Goal: Find specific page/section: Find specific page/section

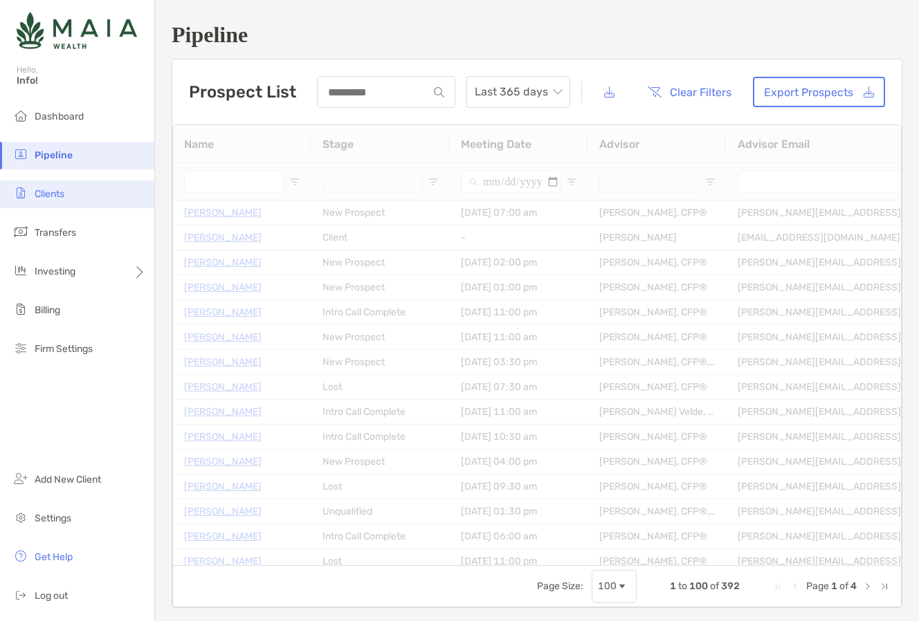
type input "****"
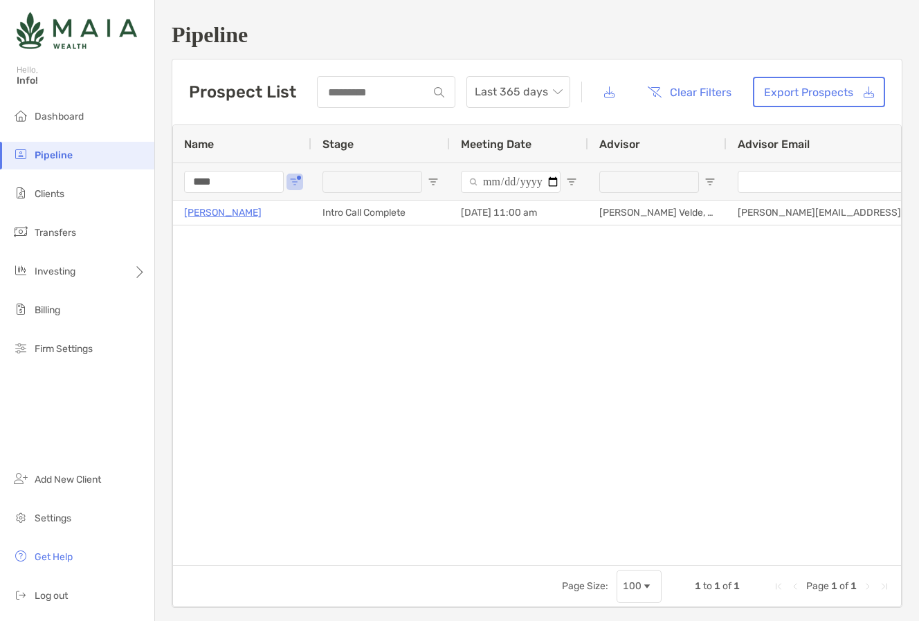
click at [273, 179] on input "****" at bounding box center [234, 182] width 100 height 22
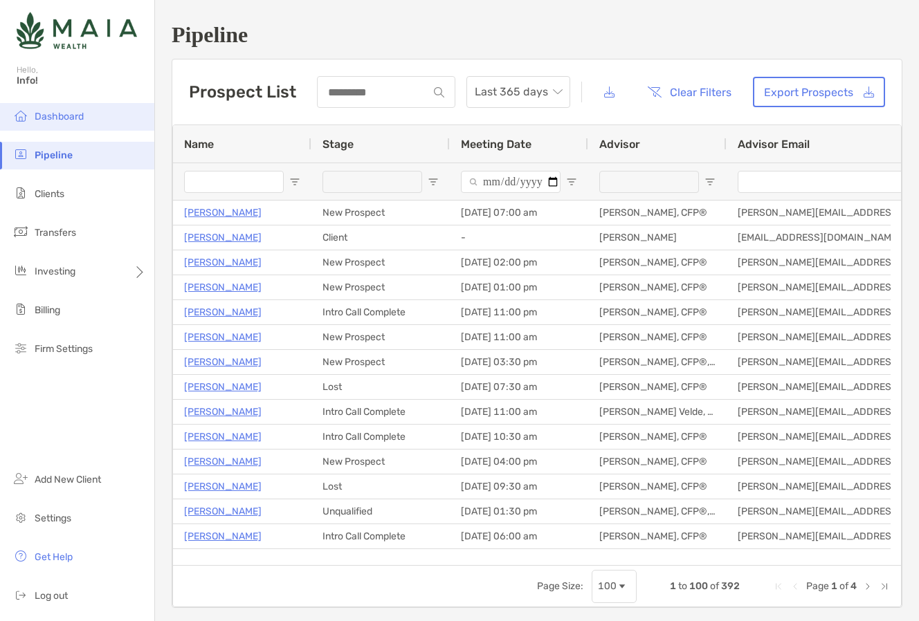
click at [68, 114] on span "Dashboard" at bounding box center [59, 117] width 49 height 12
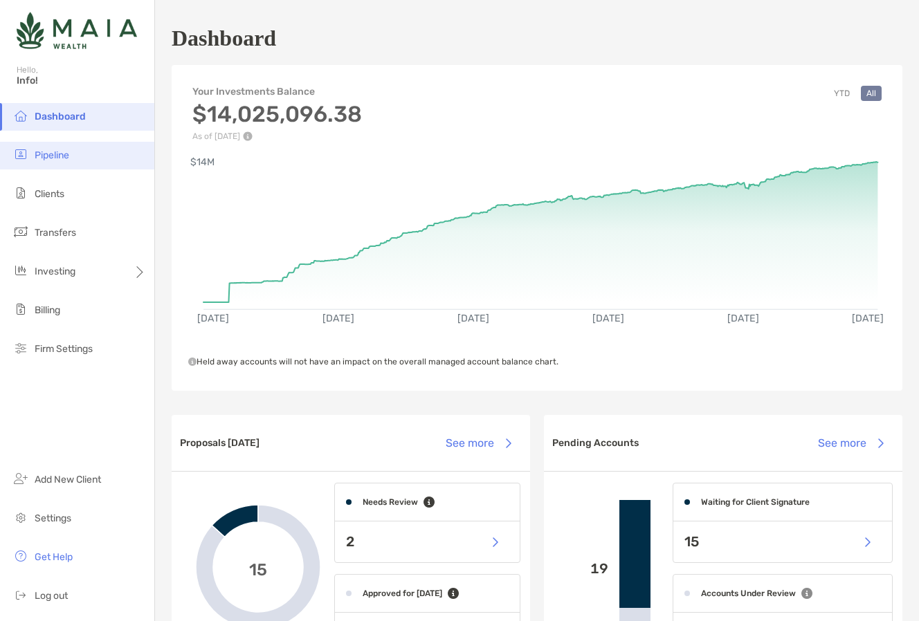
click at [59, 154] on span "Pipeline" at bounding box center [52, 155] width 35 height 12
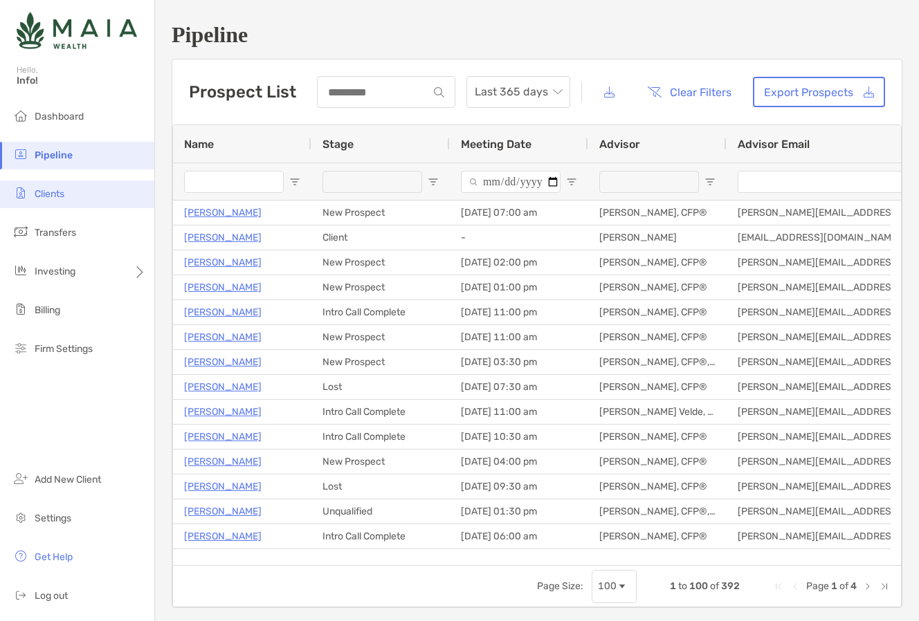
click at [54, 194] on span "Clients" at bounding box center [50, 194] width 30 height 12
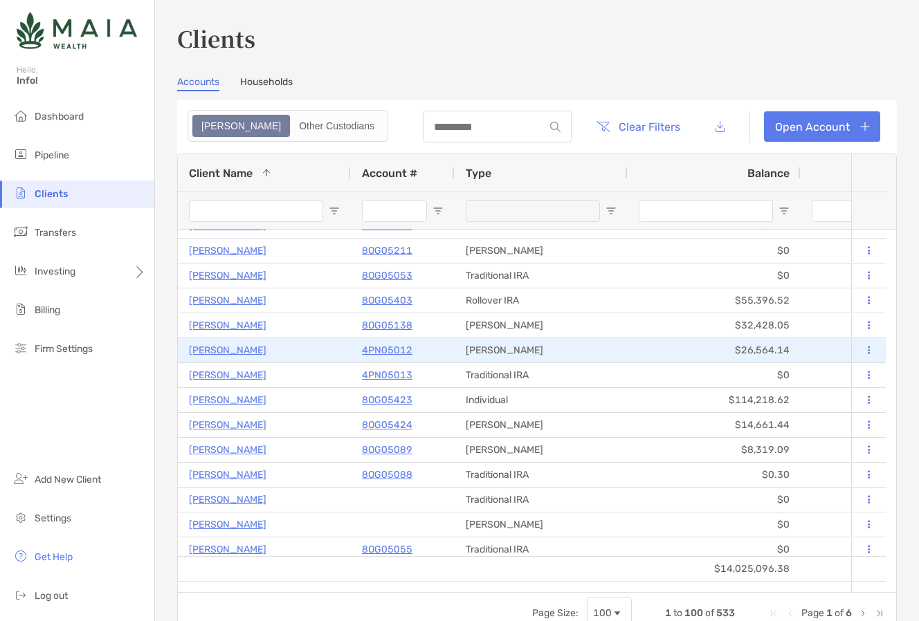
scroll to position [1146, 0]
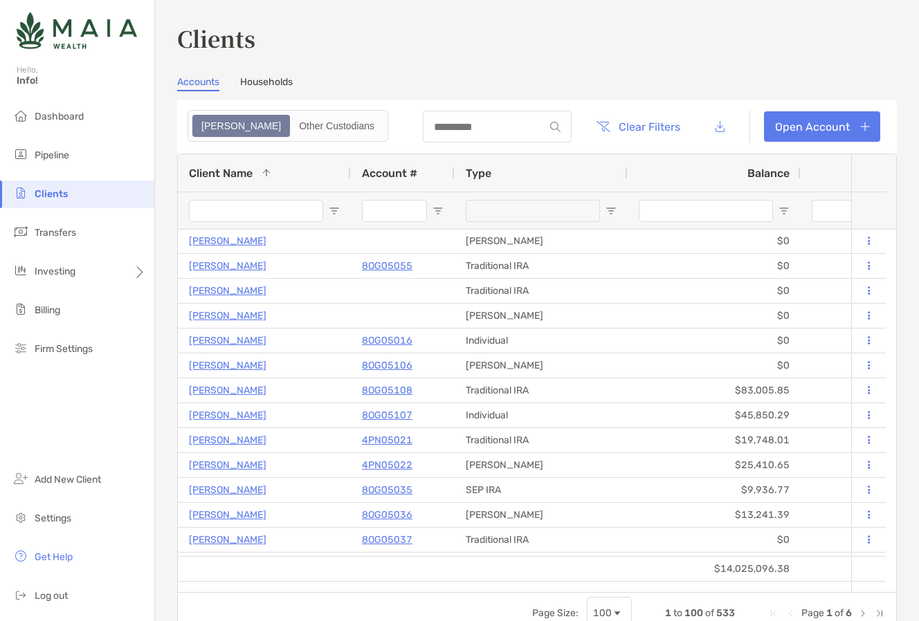
click at [782, 215] on div at bounding box center [713, 210] width 173 height 37
click at [782, 208] on span "Open Filter Menu" at bounding box center [783, 210] width 11 height 11
click at [808, 235] on div "Equals" at bounding box center [790, 235] width 125 height 33
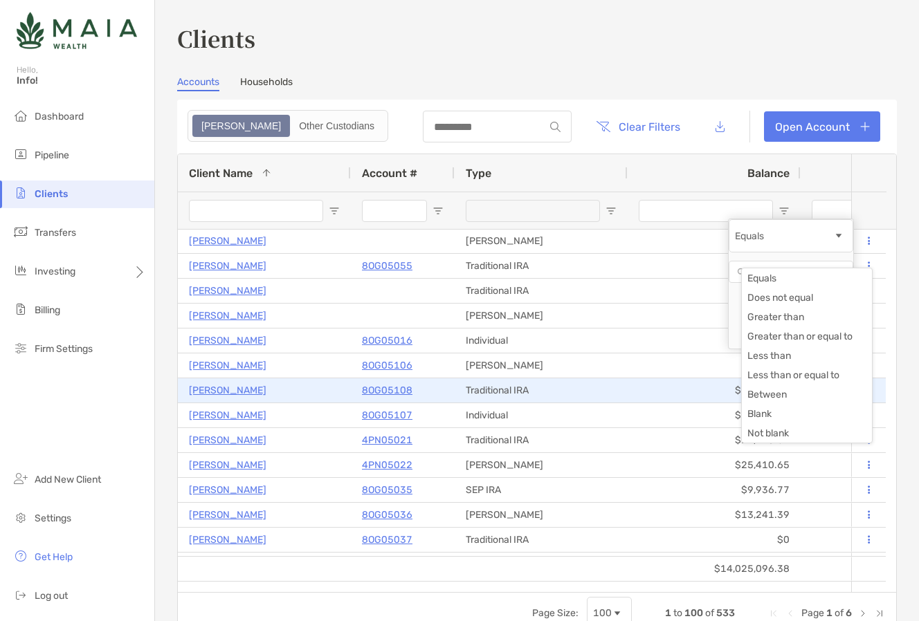
click at [585, 389] on div "Traditional IRA" at bounding box center [541, 390] width 173 height 24
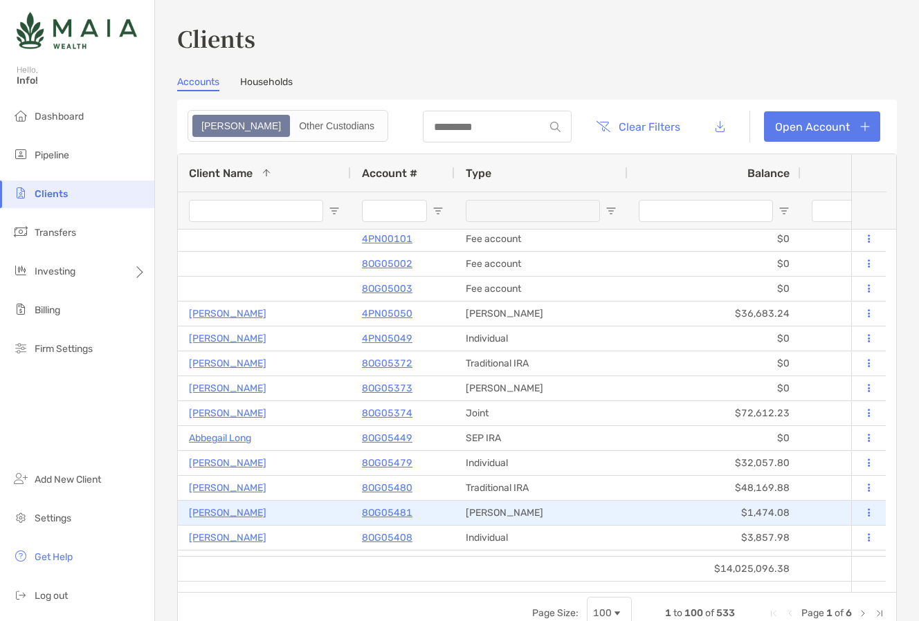
scroll to position [0, 0]
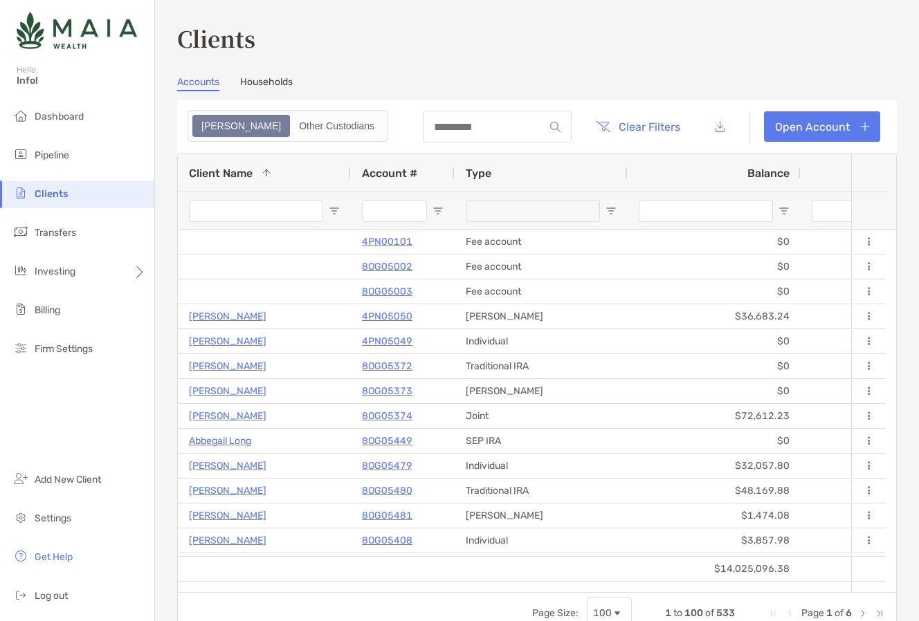
click at [787, 205] on span "Open Filter Menu" at bounding box center [783, 210] width 11 height 11
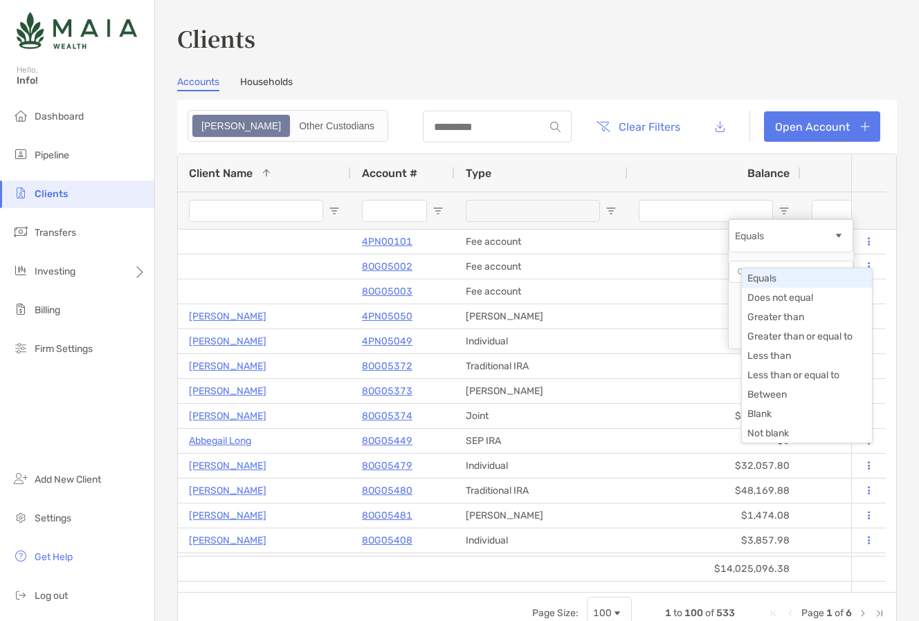
click at [826, 242] on div "Equals" at bounding box center [784, 236] width 98 height 12
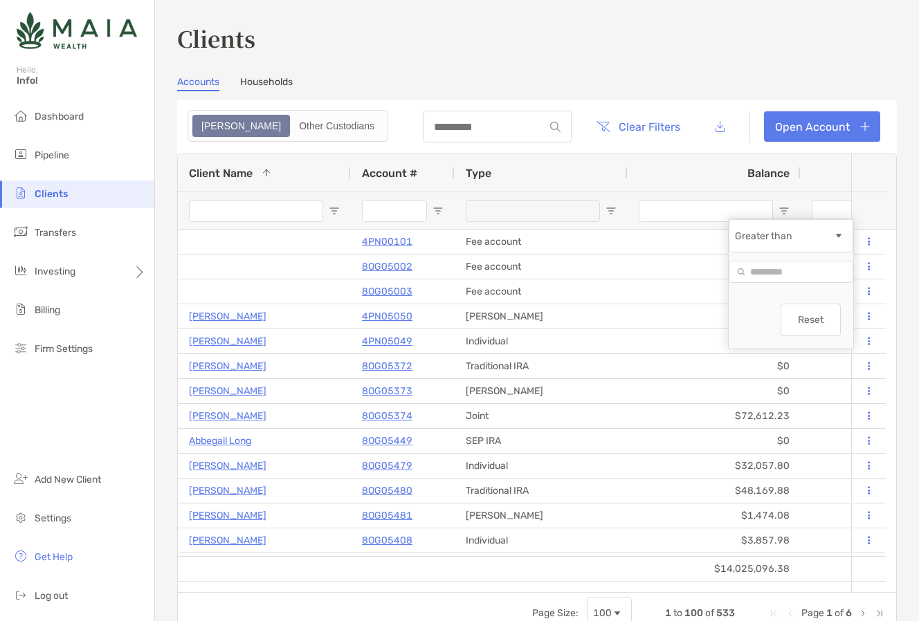
click at [820, 253] on div "Greater than" at bounding box center [790, 235] width 125 height 33
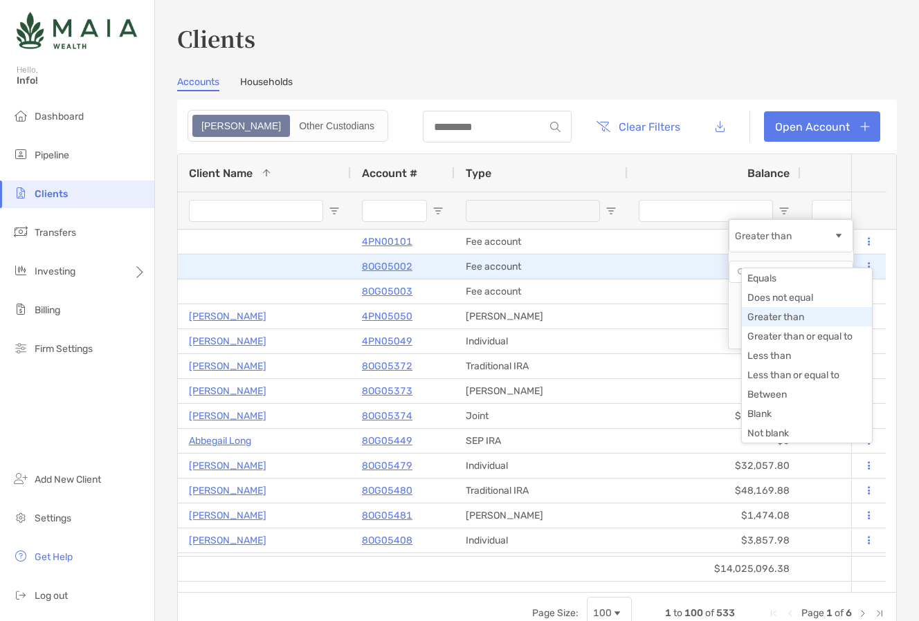
click at [635, 265] on div "$0" at bounding box center [713, 267] width 173 height 24
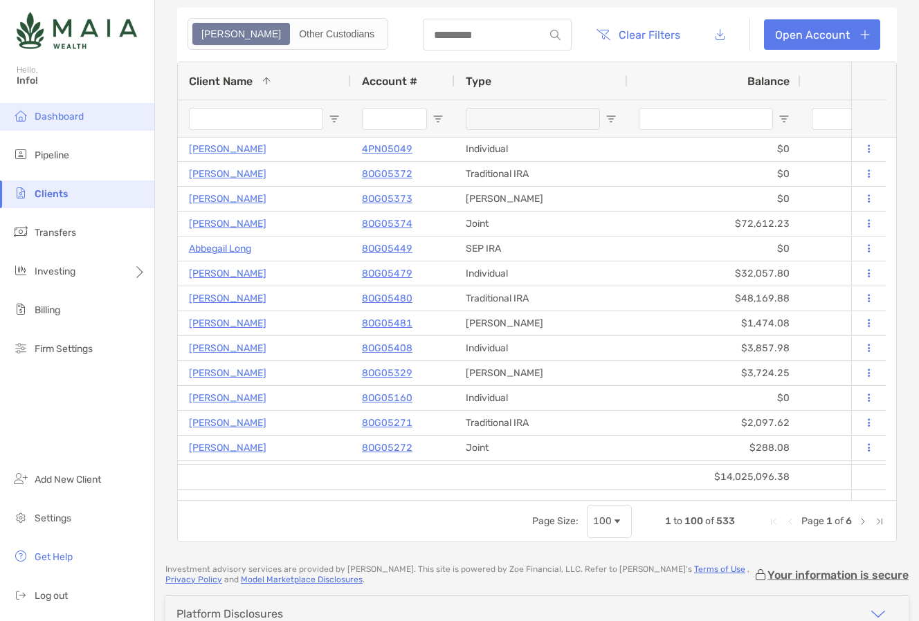
click at [69, 123] on li "Dashboard" at bounding box center [77, 117] width 154 height 28
